Goal: Task Accomplishment & Management: Use online tool/utility

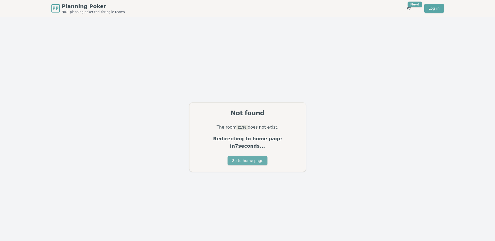
click at [257, 158] on button "Go to home page" at bounding box center [248, 160] width 40 height 9
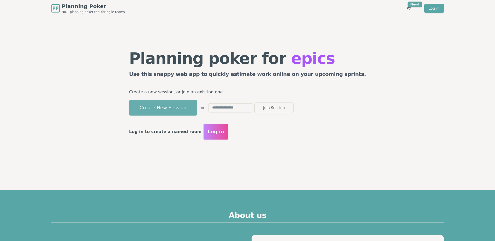
click at [197, 108] on button "Create New Session" at bounding box center [163, 108] width 68 height 16
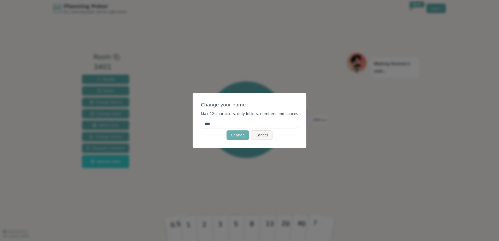
click at [243, 135] on button "Change" at bounding box center [238, 135] width 22 height 9
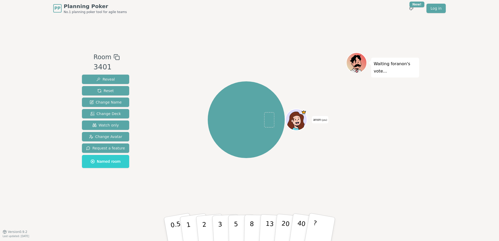
click at [445, 156] on div "PP Planning Poker No.1 planning poker tool for agile teams Toggle theme New! Lo…" at bounding box center [249, 120] width 499 height 241
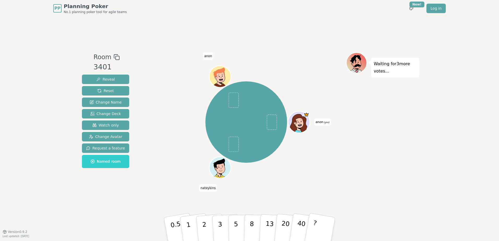
click at [324, 123] on span "(you)" at bounding box center [326, 122] width 6 height 2
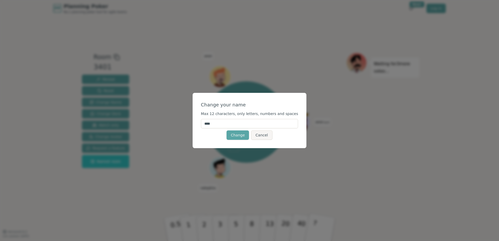
drag, startPoint x: 235, startPoint y: 121, endPoint x: 160, endPoint y: 127, distance: 75.4
click at [160, 127] on div "Change your name Max 12 characters, only letters, numbers and spaces **** Chang…" at bounding box center [249, 120] width 499 height 241
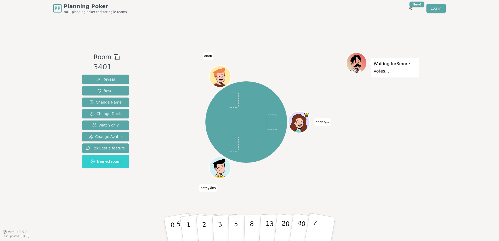
click at [327, 123] on span "(you)" at bounding box center [326, 122] width 6 height 2
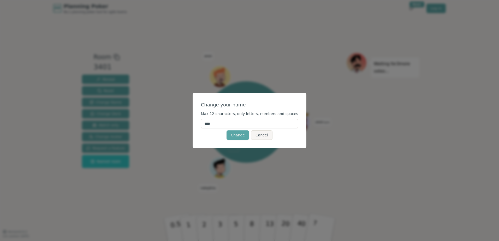
drag, startPoint x: 251, startPoint y: 125, endPoint x: 195, endPoint y: 125, distance: 55.9
click at [195, 125] on div "Change your name Max 12 characters, only letters, numbers and spaces **** Chang…" at bounding box center [249, 120] width 499 height 241
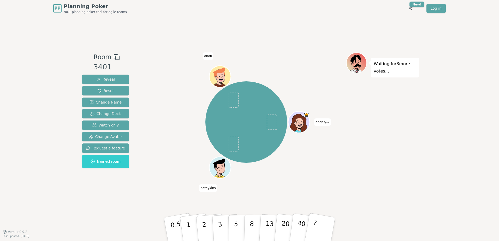
click at [319, 125] on span "anon (you)" at bounding box center [322, 122] width 16 height 7
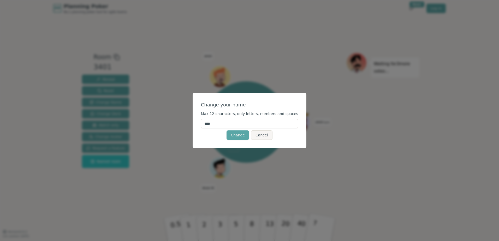
click at [289, 123] on input "****" at bounding box center [249, 123] width 97 height 9
type input "*"
type input "****"
click at [241, 136] on button "Change" at bounding box center [238, 135] width 22 height 9
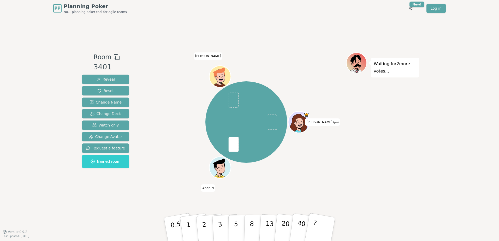
click at [300, 123] on icon at bounding box center [300, 123] width 2 height 2
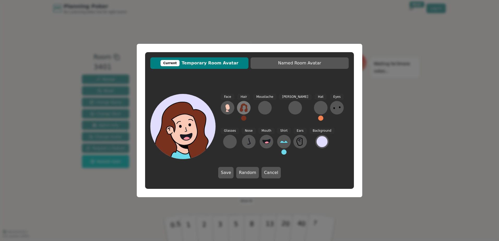
click at [245, 107] on icon at bounding box center [244, 108] width 8 height 8
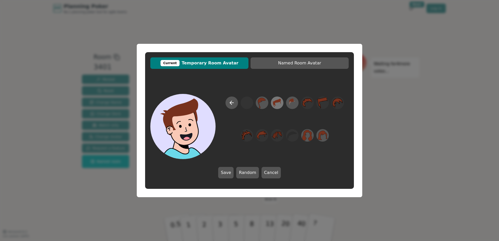
click at [277, 104] on icon at bounding box center [277, 103] width 10 height 12
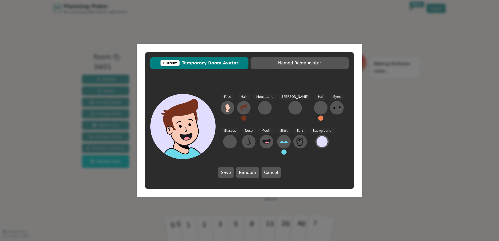
drag, startPoint x: 227, startPoint y: 172, endPoint x: 234, endPoint y: 171, distance: 7.1
click at [227, 172] on button "Save" at bounding box center [225, 172] width 15 height 11
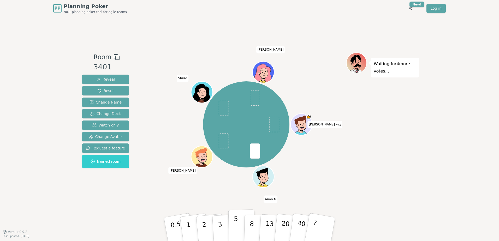
click at [234, 226] on p "5" at bounding box center [236, 229] width 4 height 28
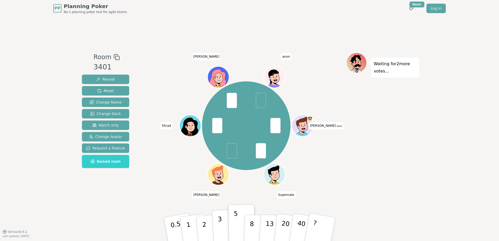
click at [226, 220] on button "3" at bounding box center [226, 229] width 28 height 41
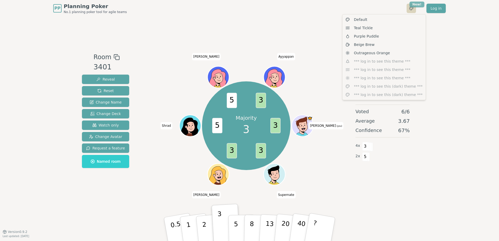
click at [419, 4] on html "PP Planning Poker No.1 planning poker tool for agile teams Toggle theme New! Lo…" at bounding box center [249, 120] width 499 height 241
click at [440, 43] on html "PP Planning Poker No.1 planning poker tool for agile teams Toggle theme New! Lo…" at bounding box center [249, 120] width 499 height 241
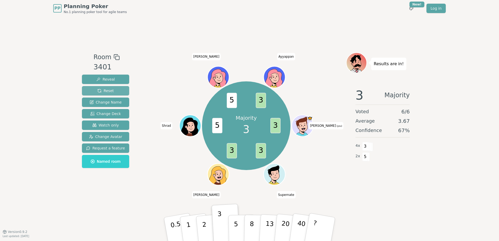
click at [103, 91] on span "Reset" at bounding box center [105, 90] width 16 height 5
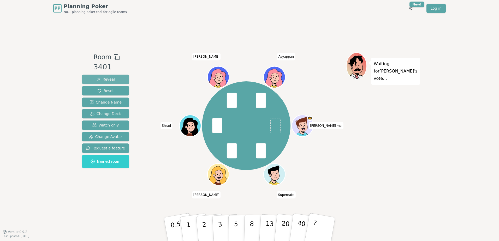
click at [117, 78] on button "Reveal" at bounding box center [105, 79] width 47 height 9
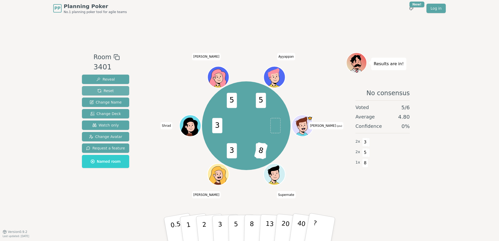
click at [104, 90] on span "Reset" at bounding box center [105, 90] width 16 height 5
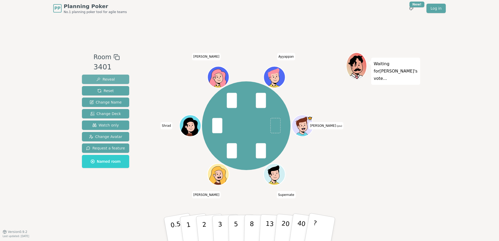
click at [110, 80] on span "Reveal" at bounding box center [105, 79] width 19 height 5
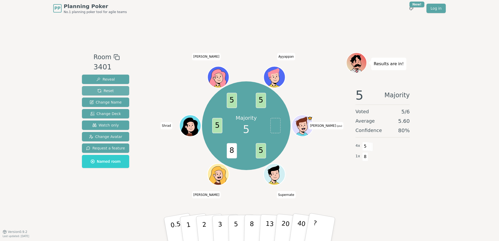
click at [105, 89] on span "Reset" at bounding box center [105, 90] width 16 height 5
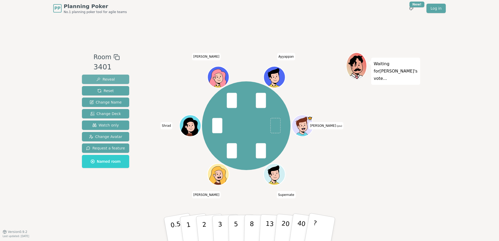
click at [105, 80] on span "Reveal" at bounding box center [105, 79] width 19 height 5
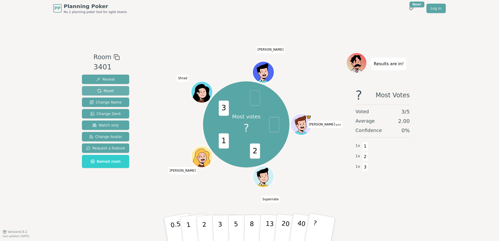
click at [107, 90] on span "Reset" at bounding box center [105, 90] width 16 height 5
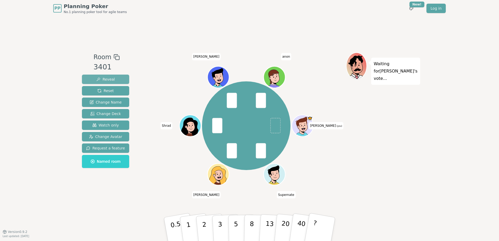
click at [104, 78] on span "Reveal" at bounding box center [105, 79] width 19 height 5
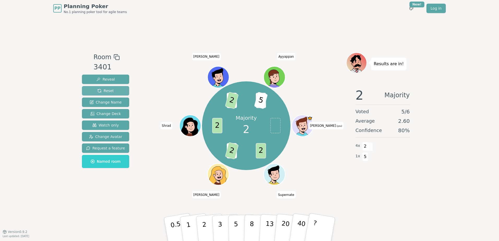
click at [110, 93] on button "Reset" at bounding box center [105, 90] width 47 height 9
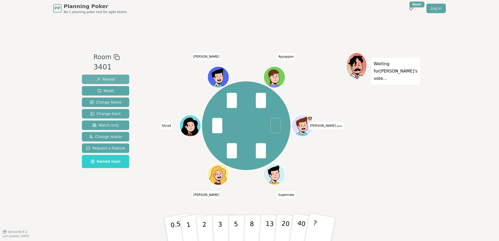
click at [110, 77] on span "Reveal" at bounding box center [105, 79] width 19 height 5
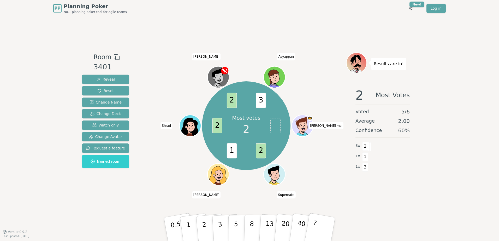
click at [102, 96] on div "Reveal Reset Change Name Change Deck Watch only Change Avatar Request a feature…" at bounding box center [105, 121] width 47 height 93
click at [102, 92] on span "Reset" at bounding box center [105, 90] width 16 height 5
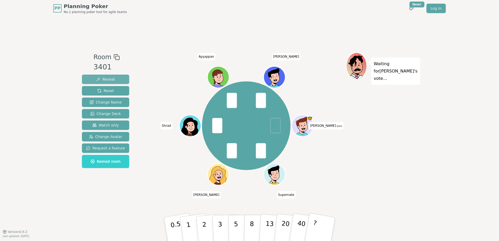
click at [110, 80] on span "Reveal" at bounding box center [105, 79] width 19 height 5
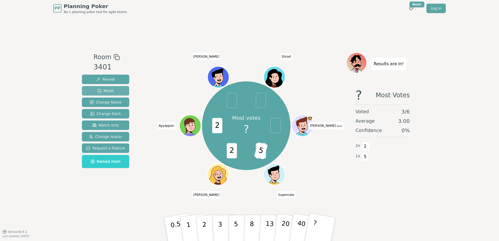
click at [103, 89] on span "Reset" at bounding box center [105, 90] width 16 height 5
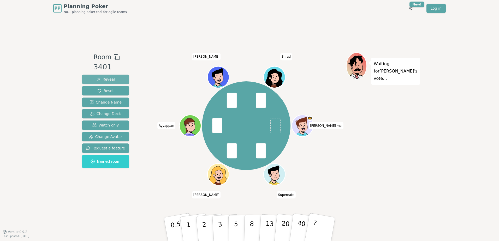
click at [97, 79] on span "Reveal" at bounding box center [105, 79] width 19 height 5
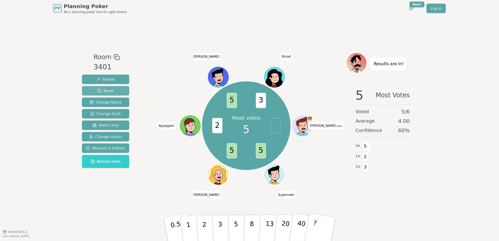
click at [107, 91] on span "Reset" at bounding box center [105, 90] width 16 height 5
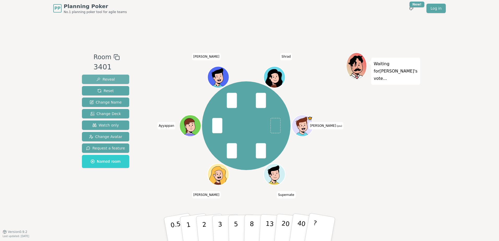
click at [115, 76] on button "Reveal" at bounding box center [105, 79] width 47 height 9
